Goal: Information Seeking & Learning: Compare options

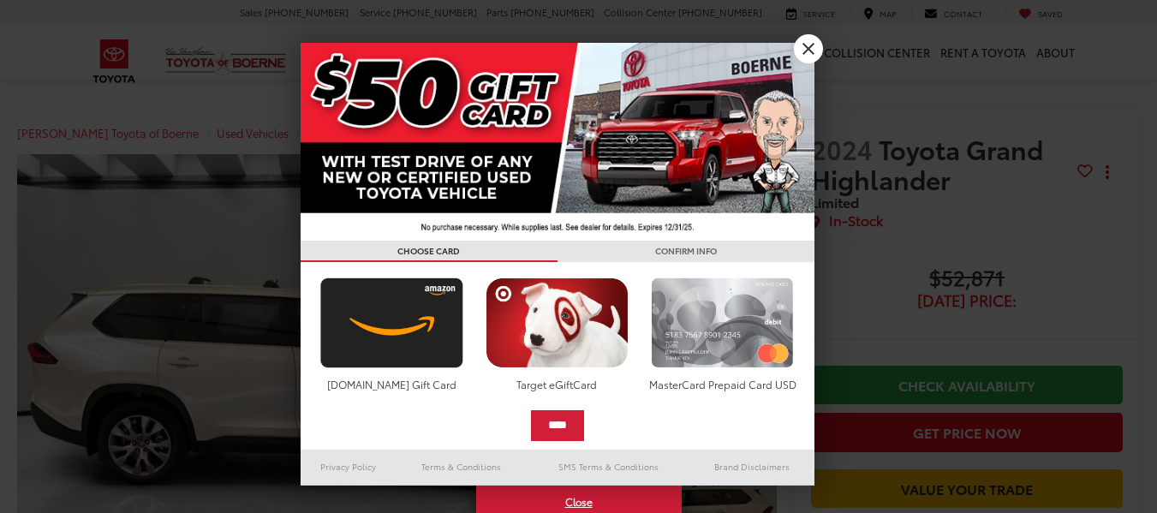
scroll to position [171, 0]
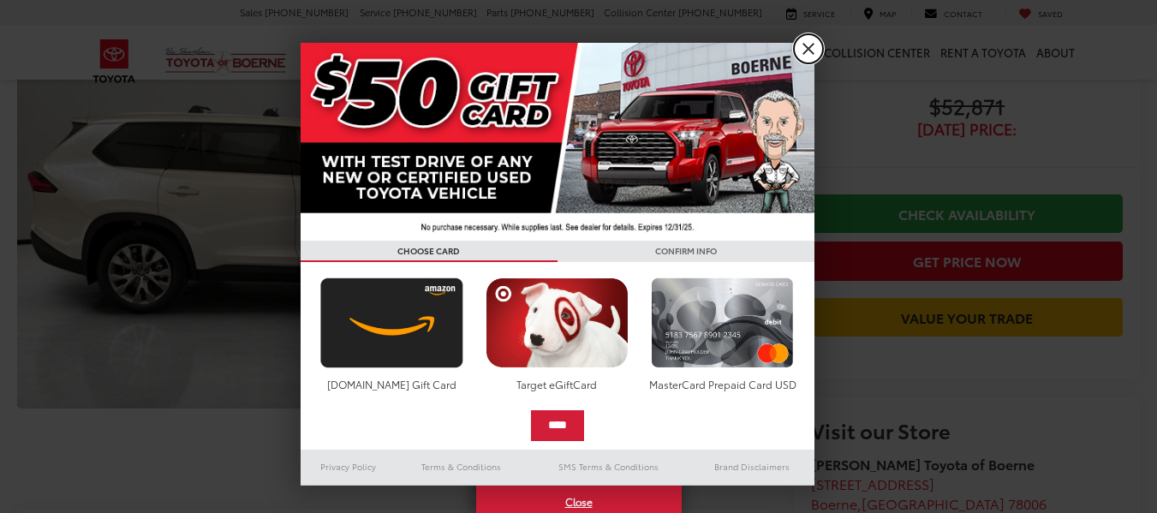
click at [814, 43] on link "X" at bounding box center [808, 48] width 29 height 29
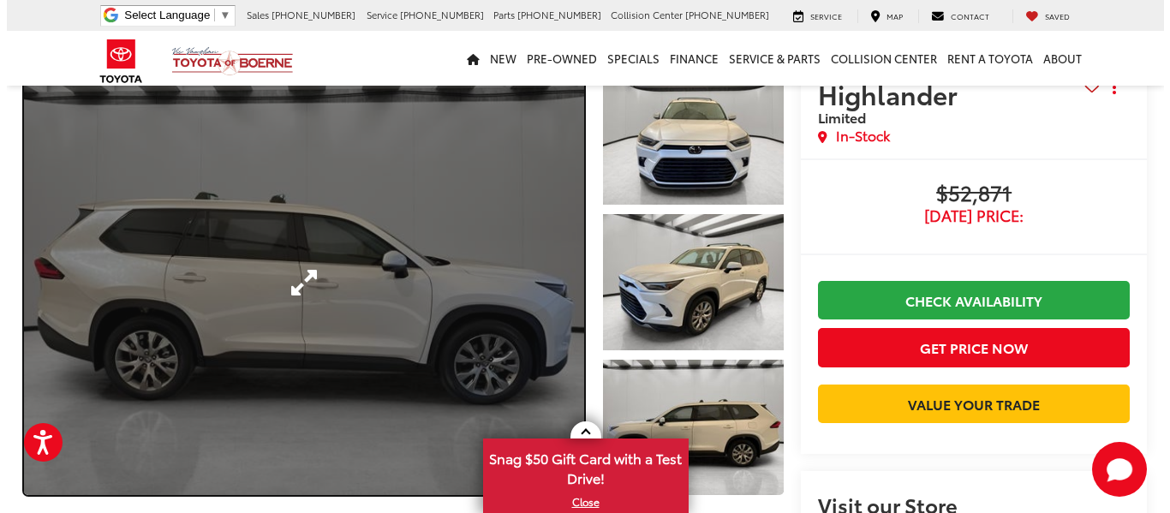
scroll to position [86, 0]
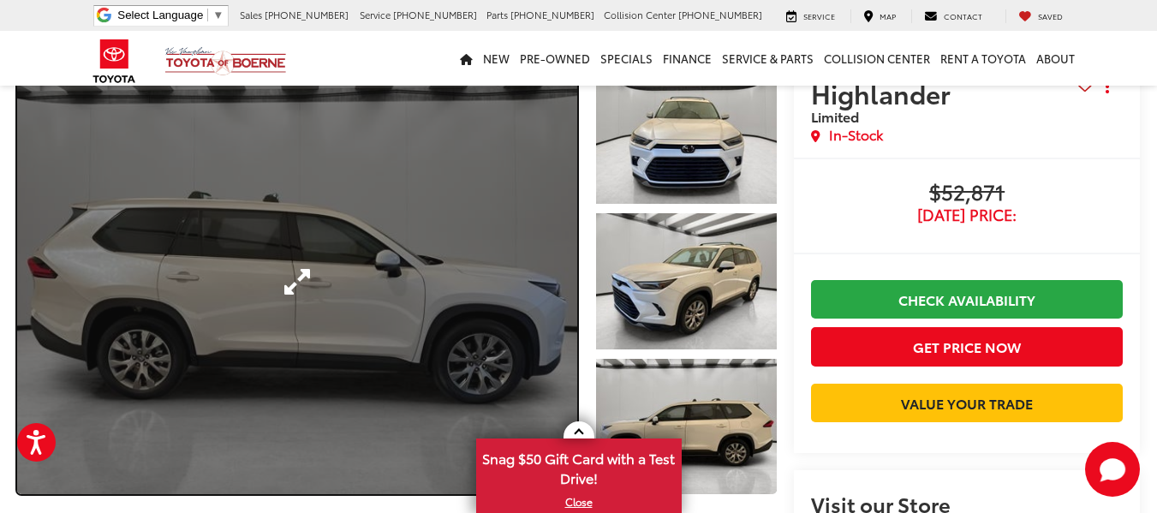
click at [492, 276] on link "Expand Photo 0" at bounding box center [297, 282] width 560 height 426
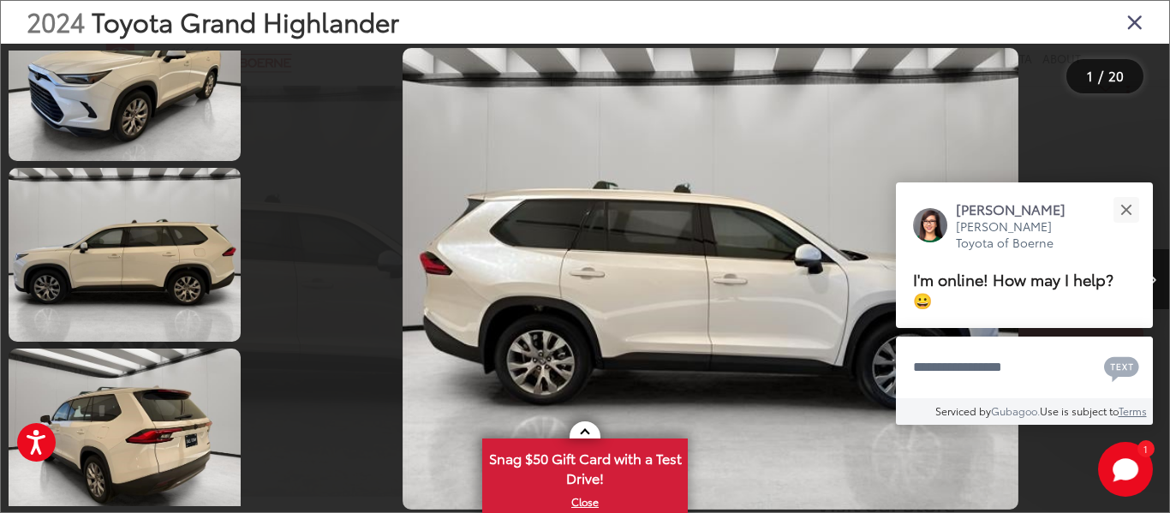
scroll to position [599, 0]
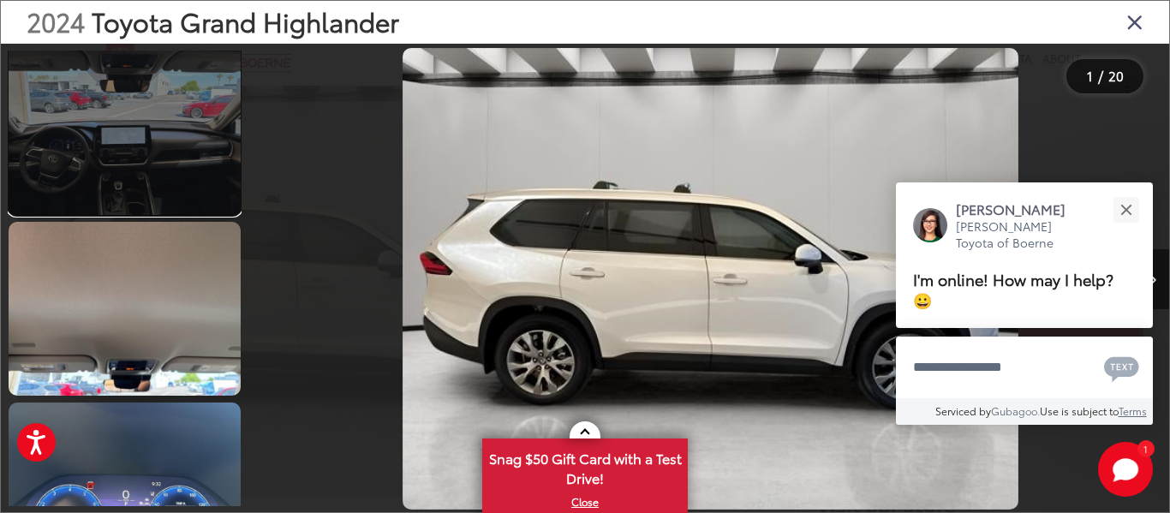
click at [141, 156] on link at bounding box center [125, 128] width 232 height 174
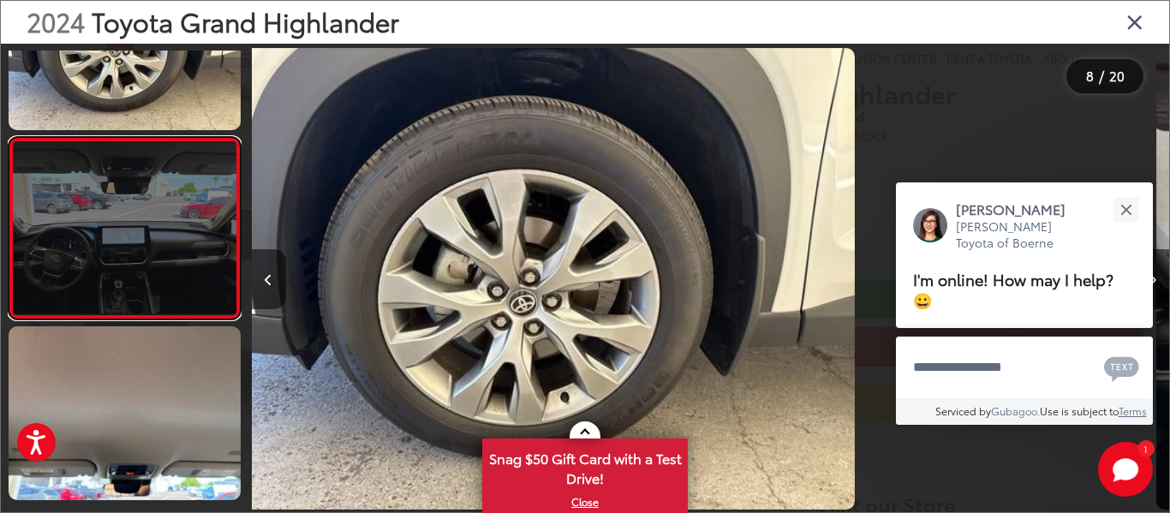
scroll to position [0, 6420]
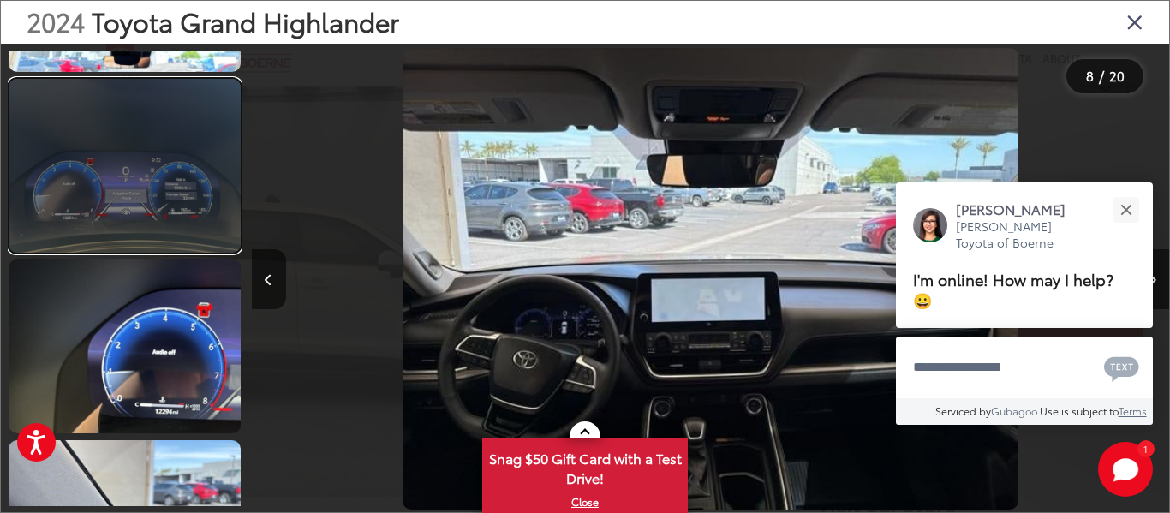
click at [164, 207] on link at bounding box center [125, 166] width 232 height 174
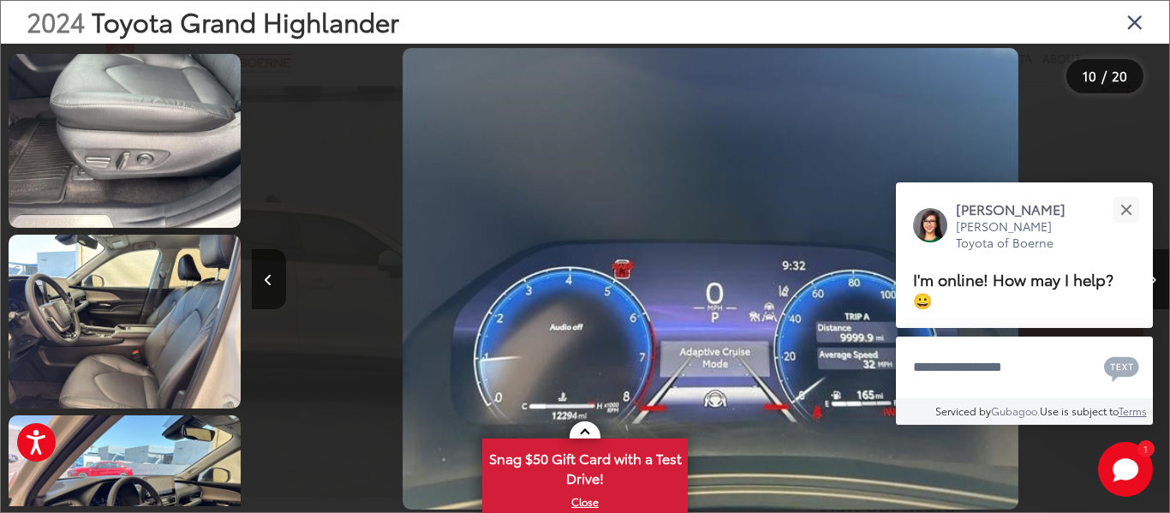
scroll to position [2911, 0]
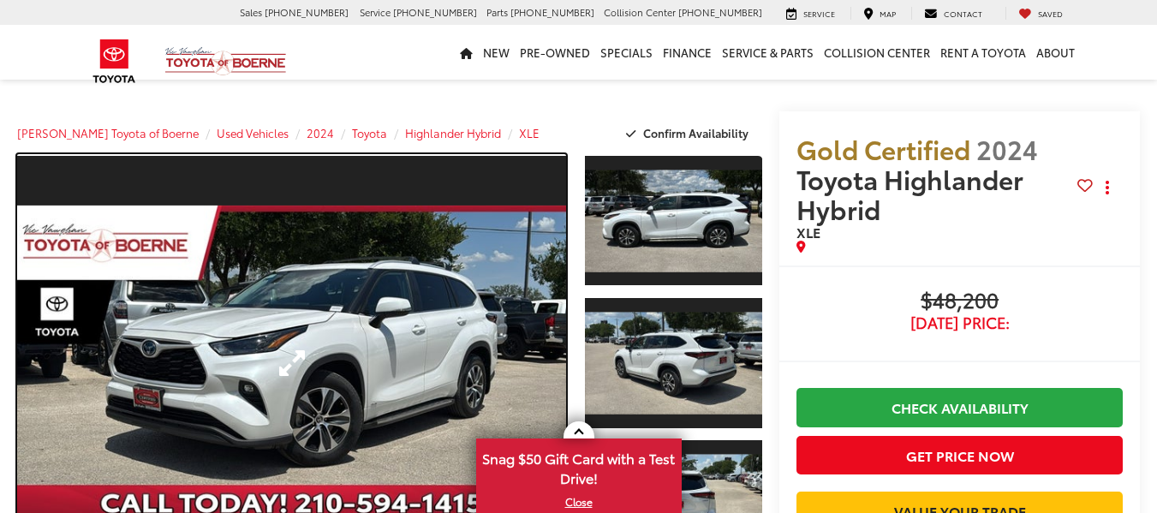
click at [492, 270] on link "Expand Photo 0" at bounding box center [291, 363] width 549 height 418
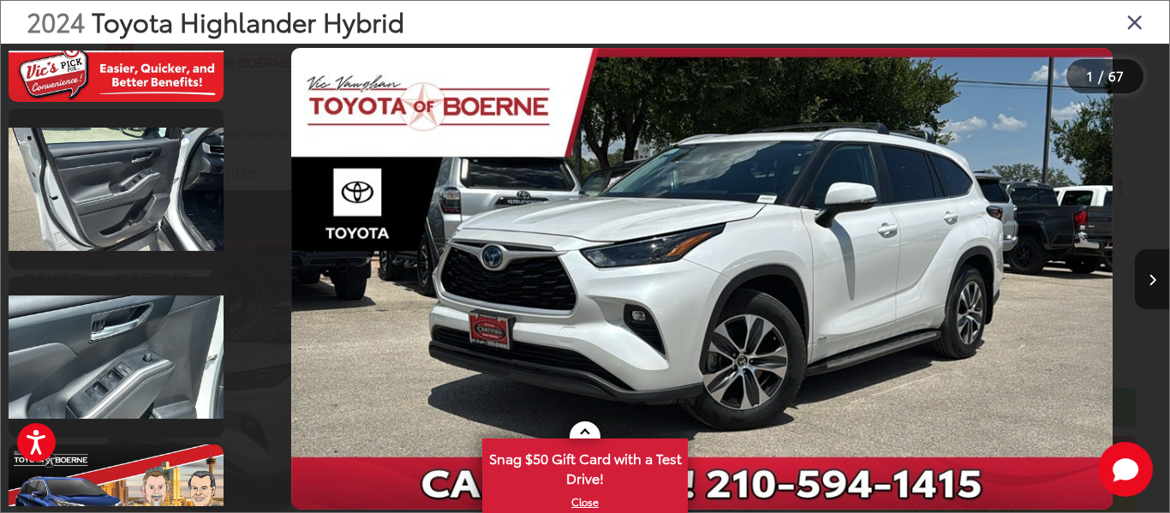
scroll to position [2141, 0]
